Goal: Transaction & Acquisition: Purchase product/service

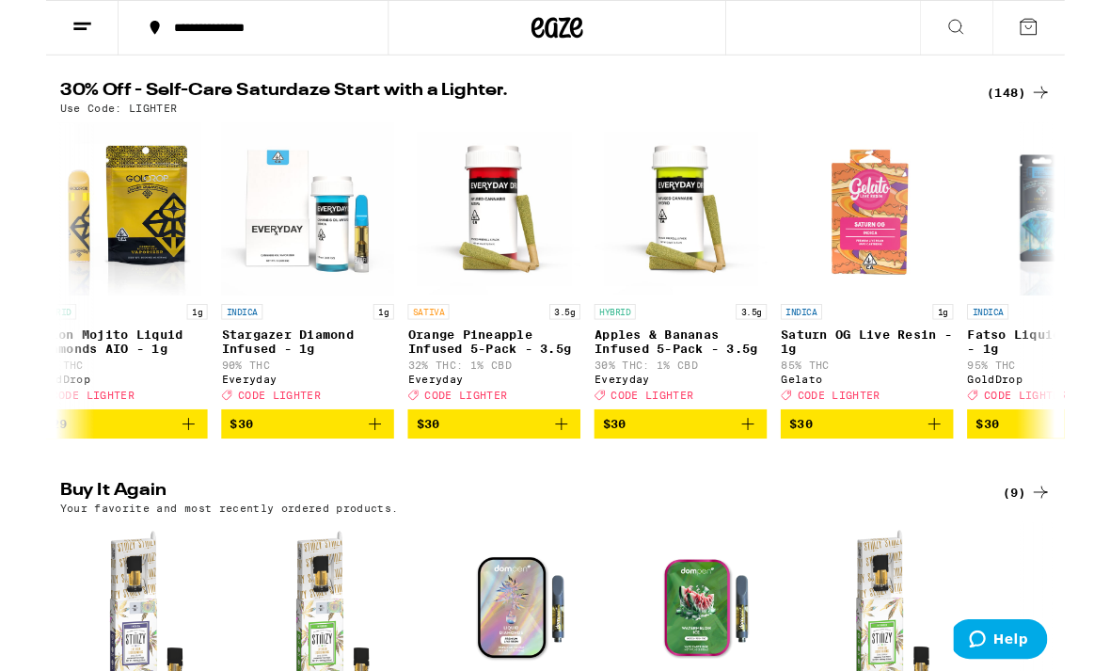
scroll to position [0, 16312]
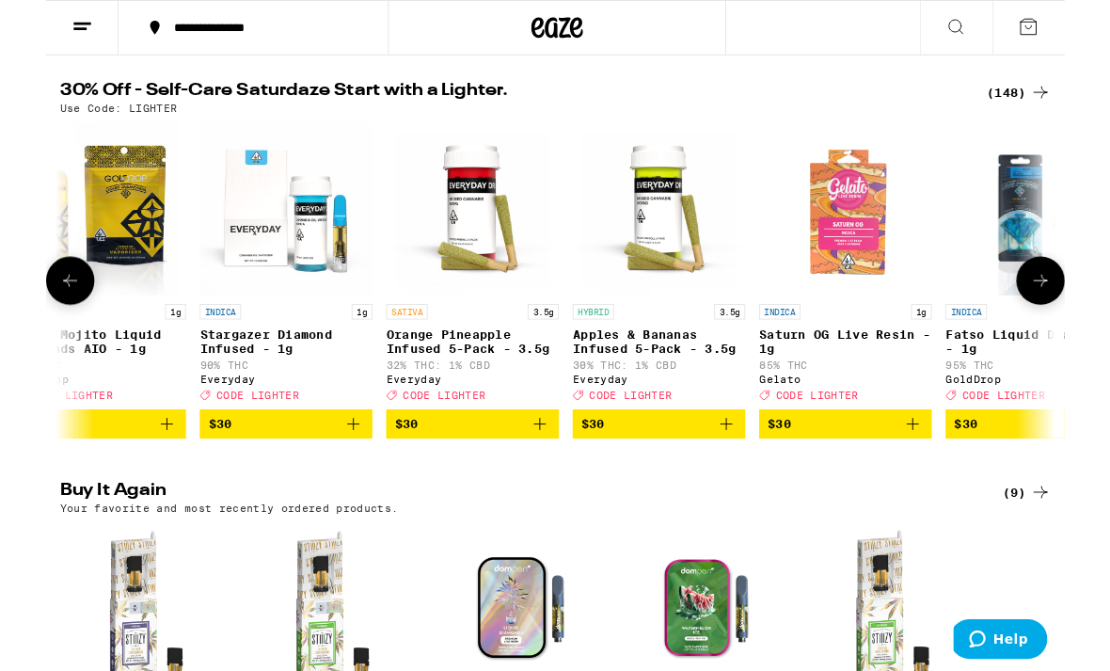
click at [216, 363] on p "Stargazer Diamond Infused - 1g" at bounding box center [262, 373] width 188 height 30
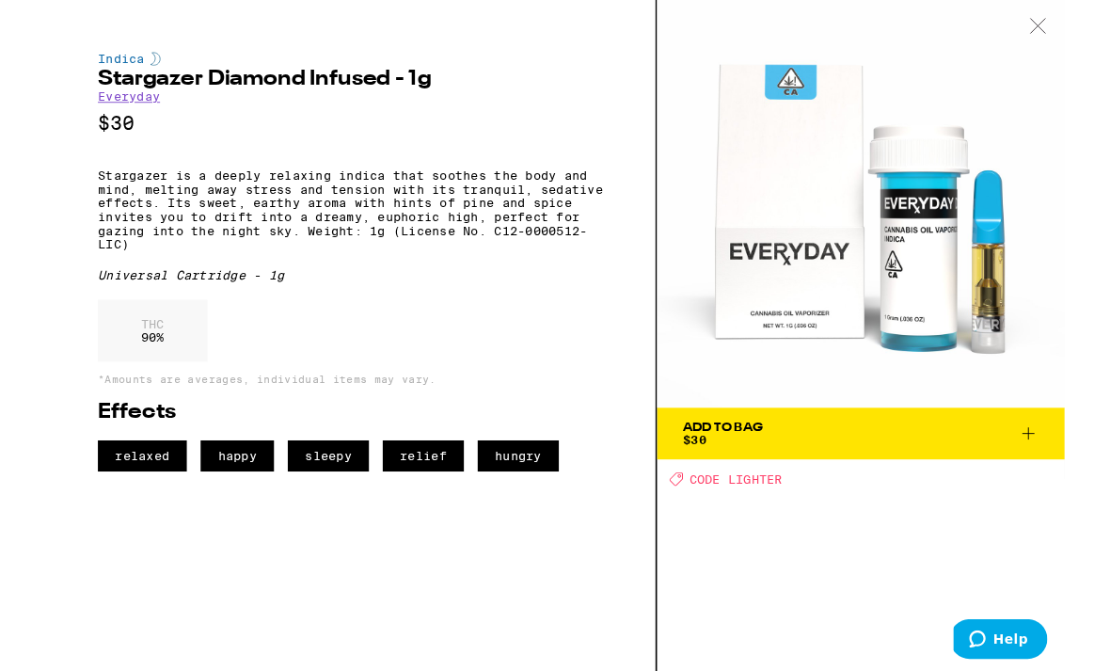
click at [1002, 445] on button "Add To Bag $30" at bounding box center [888, 472] width 444 height 56
